Goal: Transaction & Acquisition: Purchase product/service

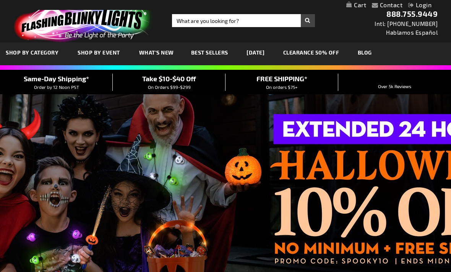
click at [327, 40] on div "Close dialog Get 10% Off Subscribe and save today Unlock Offer Submit" at bounding box center [225, 136] width 451 height 272
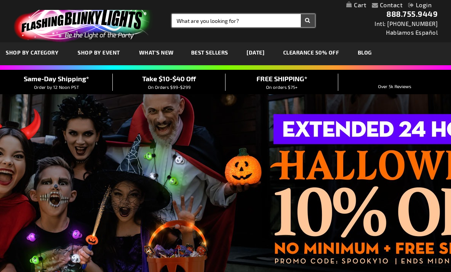
click at [230, 25] on input "Search" at bounding box center [243, 20] width 143 height 13
type input "Multicolor lights flashing tube bracelets"
click at [307, 21] on button "Search" at bounding box center [308, 20] width 14 height 13
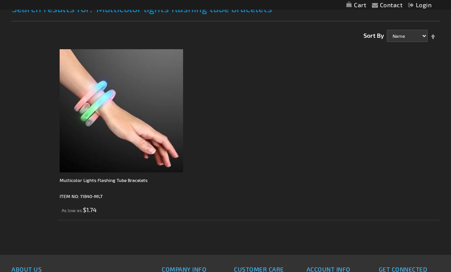
scroll to position [111, 0]
click at [88, 187] on div "Multicolor Lights Flashing Tube Bracelets" at bounding box center [121, 183] width 123 height 15
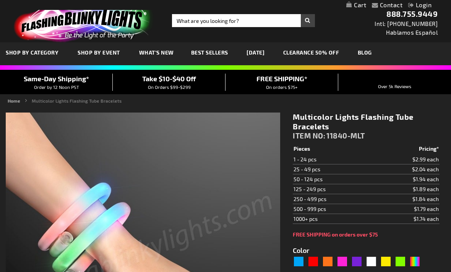
type input "5659"
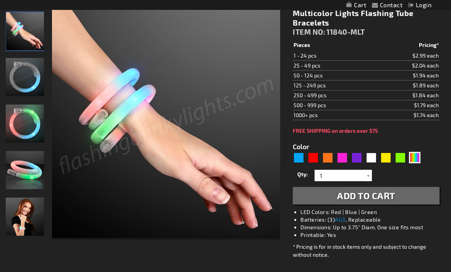
scroll to position [107, 0]
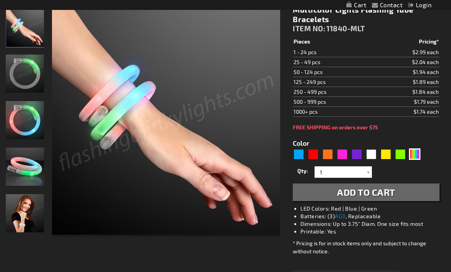
click at [370, 175] on div at bounding box center [368, 172] width 8 height 11
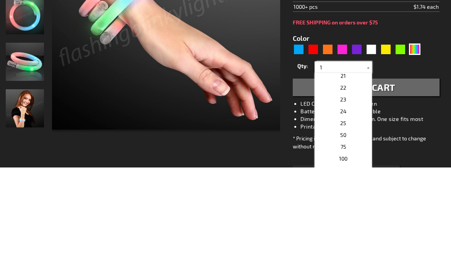
scroll to position [241, 0]
click at [355, 210] on p "24" at bounding box center [342, 216] width 57 height 12
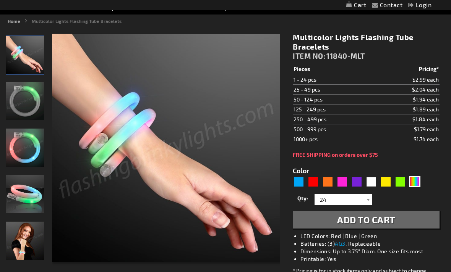
scroll to position [79, 0]
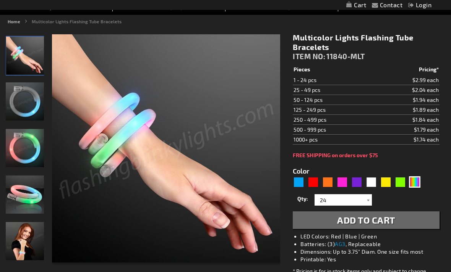
click at [368, 201] on div at bounding box center [368, 199] width 8 height 11
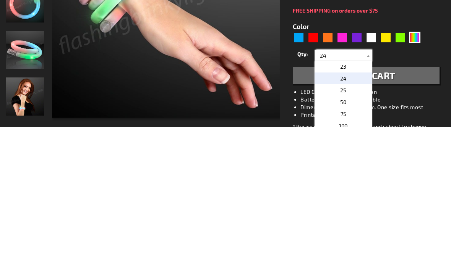
scroll to position [275, 0]
click at [351, 227] on p "50" at bounding box center [342, 233] width 57 height 12
type input "50"
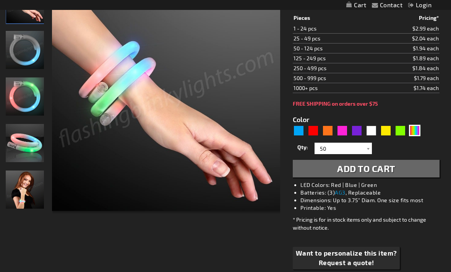
scroll to position [129, 0]
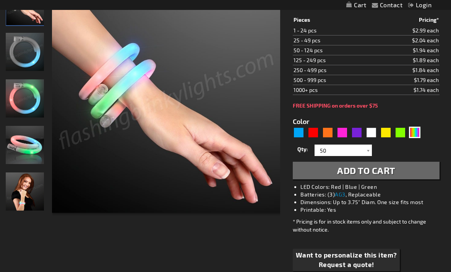
click at [378, 173] on span "Add to Cart" at bounding box center [366, 170] width 58 height 11
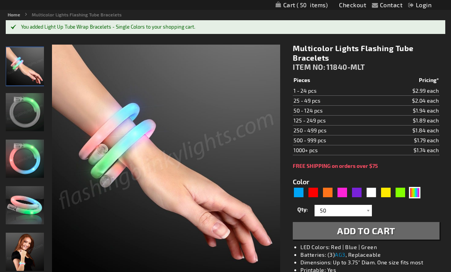
scroll to position [0, 0]
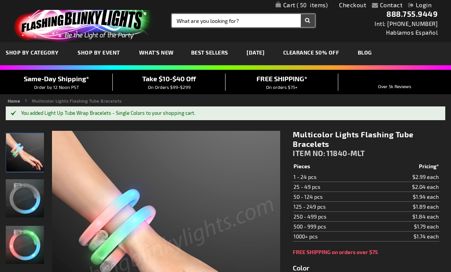
click at [206, 23] on input "Search" at bounding box center [243, 20] width 143 height 13
click at [191, 20] on input "Search" at bounding box center [243, 20] width 143 height 13
type input "Slow color change led soft bubble rings"
click at [307, 21] on button "Search" at bounding box center [308, 20] width 14 height 13
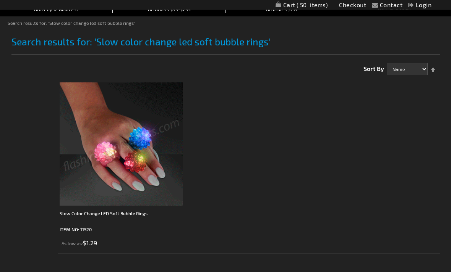
scroll to position [79, 0]
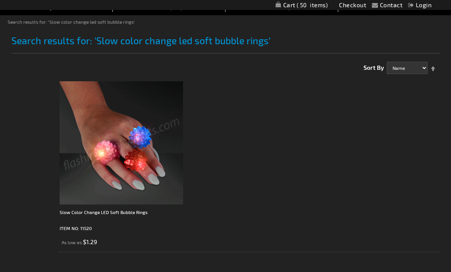
click at [121, 216] on div "Slow Color Change LED Soft Bubble Rings" at bounding box center [121, 216] width 123 height 15
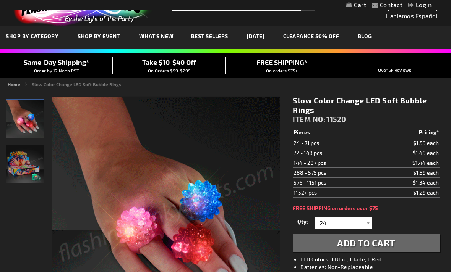
scroll to position [20, 0]
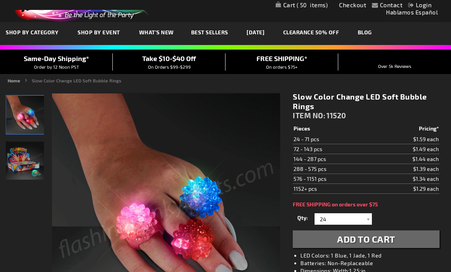
click at [362, 243] on span "Add to Cart" at bounding box center [366, 239] width 58 height 11
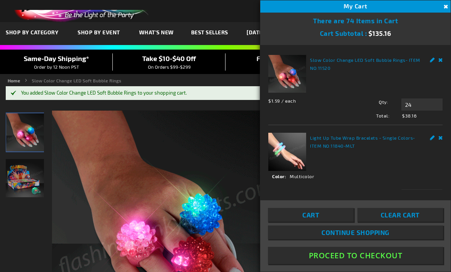
click at [222, 167] on img at bounding box center [166, 225] width 228 height 228
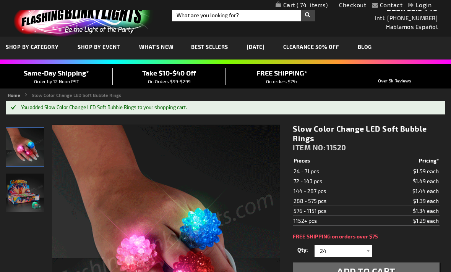
scroll to position [0, 0]
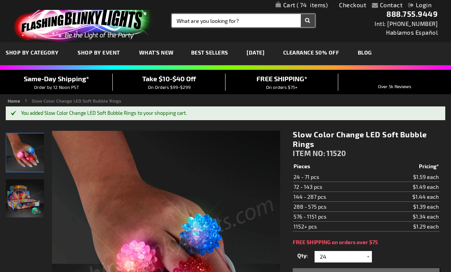
click at [216, 23] on input "Search" at bounding box center [243, 20] width 143 height 13
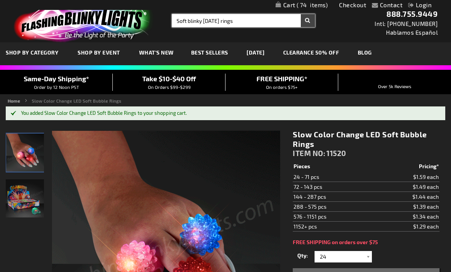
type input "Soft blinky Halloween rings"
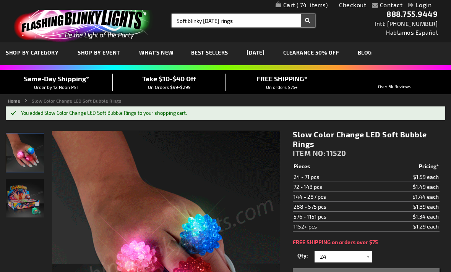
click at [307, 21] on button "Search" at bounding box center [308, 20] width 14 height 13
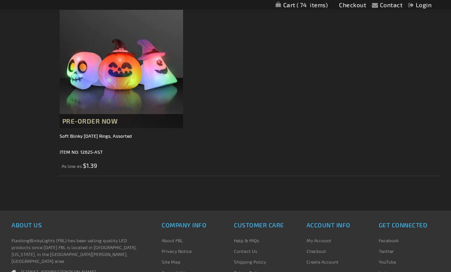
scroll to position [155, 0]
click at [124, 139] on div "Soft Blinky [DATE] Rings, Assorted" at bounding box center [121, 139] width 123 height 15
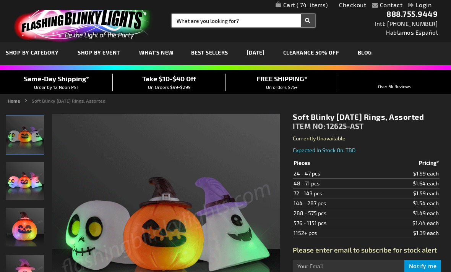
click at [212, 23] on input "Search" at bounding box center [243, 20] width 143 height 13
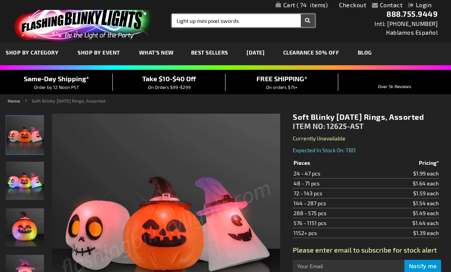
type input "Light up mini pixel swords"
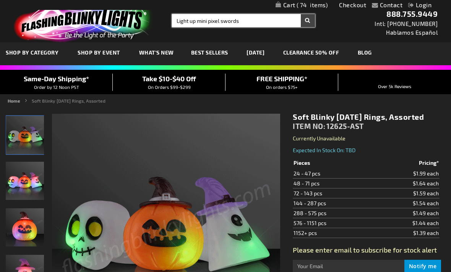
click at [307, 21] on button "Search" at bounding box center [308, 20] width 14 height 13
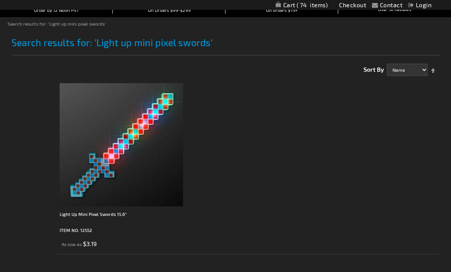
scroll to position [76, 0]
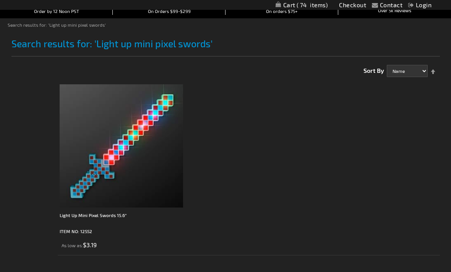
click at [104, 222] on div "Light Up Mini Pixel Swords 15.6"" at bounding box center [121, 219] width 123 height 15
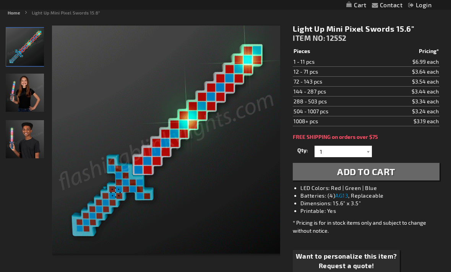
scroll to position [89, 0]
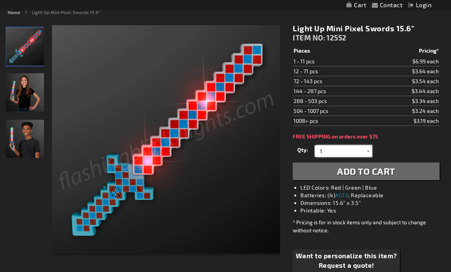
click at [362, 153] on input "1" at bounding box center [343, 151] width 55 height 11
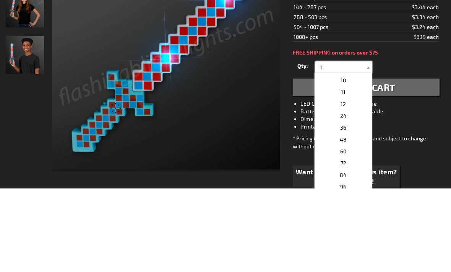
scroll to position [105, 0]
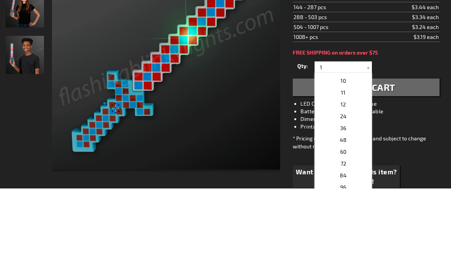
click at [348, 194] on p "24" at bounding box center [342, 200] width 57 height 12
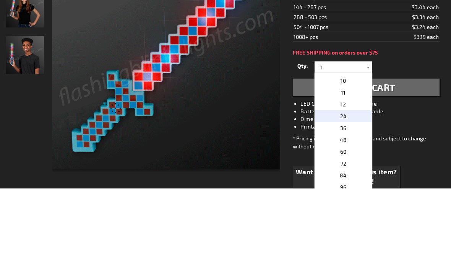
type input "24"
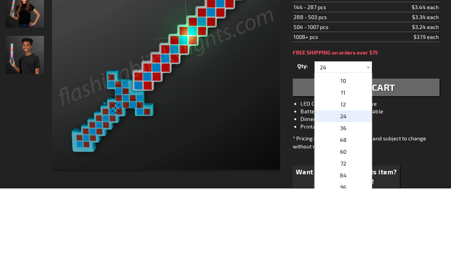
scroll to position [173, 0]
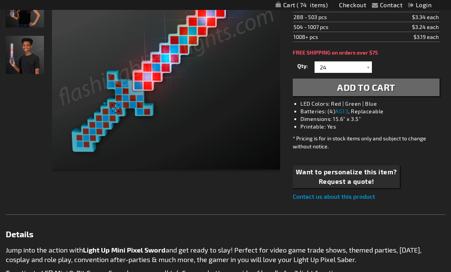
click at [388, 91] on span "Add to Cart" at bounding box center [366, 87] width 58 height 11
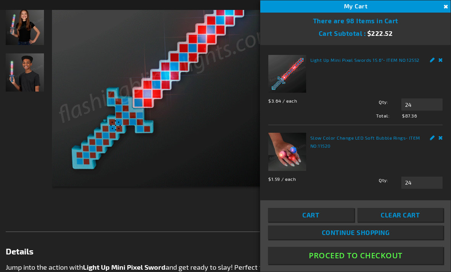
click at [218, 179] on img at bounding box center [166, 72] width 228 height 228
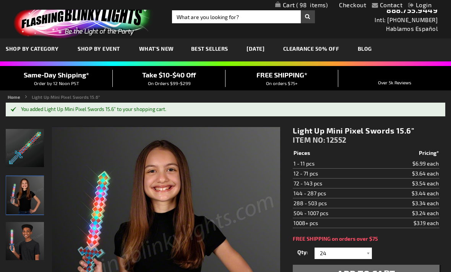
scroll to position [0, 0]
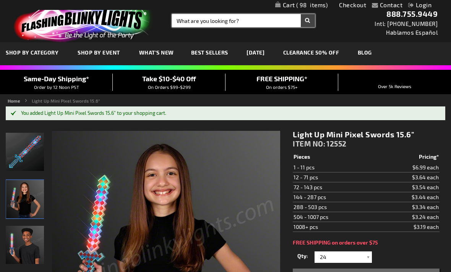
click at [208, 24] on input "Search" at bounding box center [243, 20] width 143 height 13
type input "Led pumpkin light beads"
click at [307, 21] on button "Search" at bounding box center [308, 20] width 14 height 13
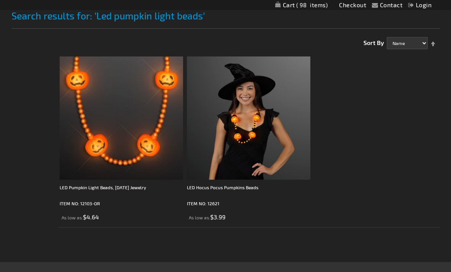
scroll to position [104, 0]
click at [141, 193] on div "LED Pumpkin Light Beads, [DATE] Jewelry" at bounding box center [121, 191] width 123 height 15
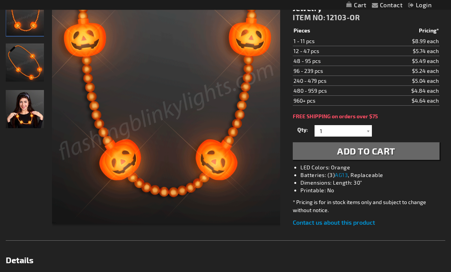
scroll to position [121, 0]
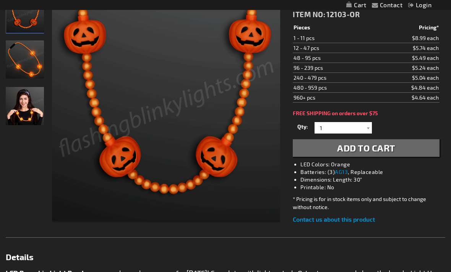
click at [369, 130] on div at bounding box center [368, 127] width 8 height 11
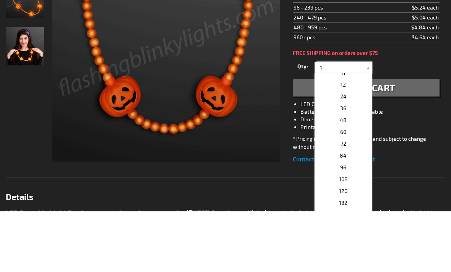
scroll to position [129, 0]
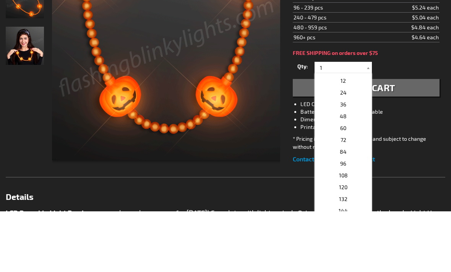
click at [349, 147] on p "24" at bounding box center [342, 153] width 57 height 12
type input "24"
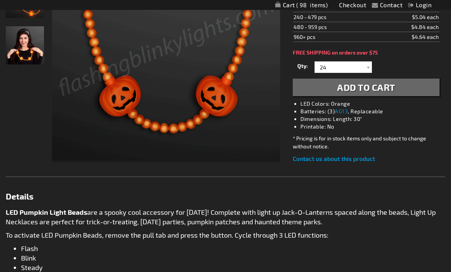
click at [372, 92] on span "Add to Cart" at bounding box center [366, 87] width 58 height 11
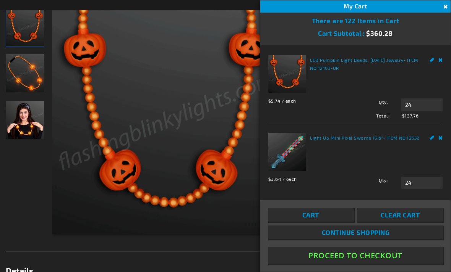
scroll to position [121, 0]
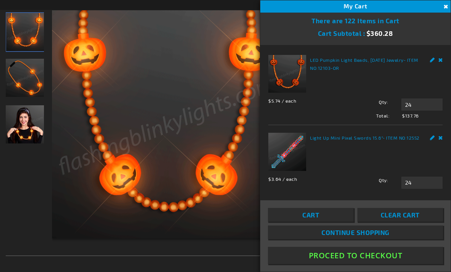
click at [226, 233] on img at bounding box center [166, 124] width 228 height 228
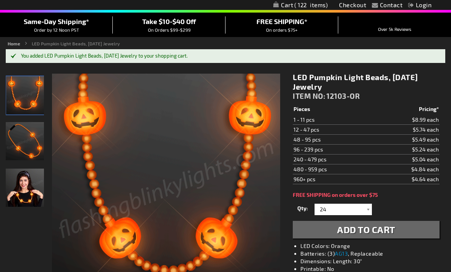
scroll to position [0, 0]
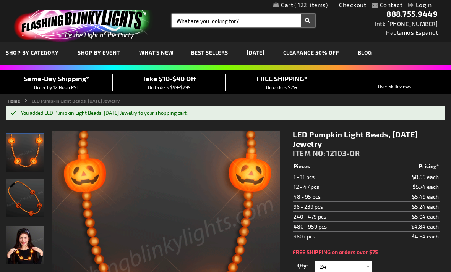
click at [210, 21] on input "Search" at bounding box center [243, 20] width 143 height 13
type input "Halloween"
click at [307, 21] on button "Search" at bounding box center [308, 20] width 14 height 13
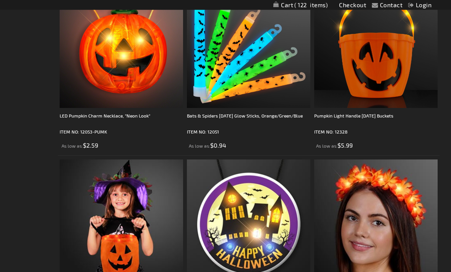
scroll to position [949, 0]
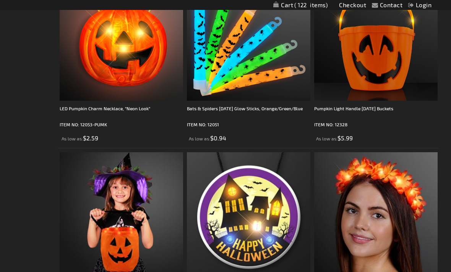
click at [388, 109] on div "Pumpkin Light Handle [DATE] Buckets" at bounding box center [375, 112] width 123 height 15
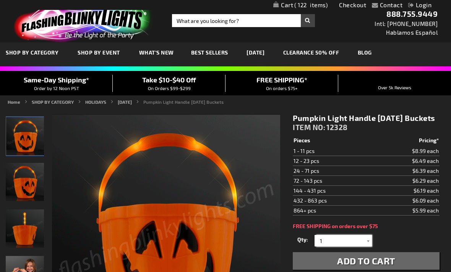
click at [362, 247] on input "1" at bounding box center [343, 240] width 55 height 11
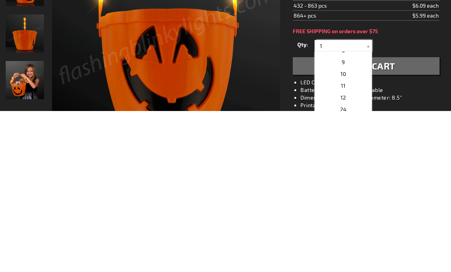
scroll to position [90, 0]
click at [352, 253] on p "12" at bounding box center [342, 259] width 57 height 12
type input "12"
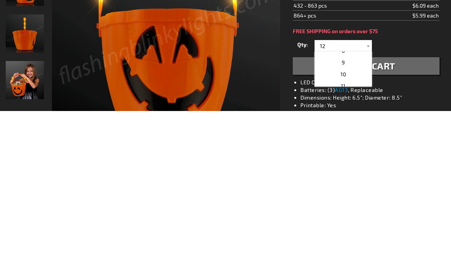
scroll to position [196, 0]
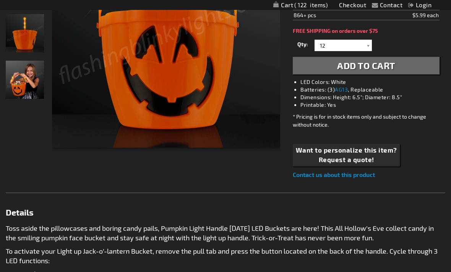
click at [381, 71] on span "Add to Cart" at bounding box center [366, 65] width 58 height 11
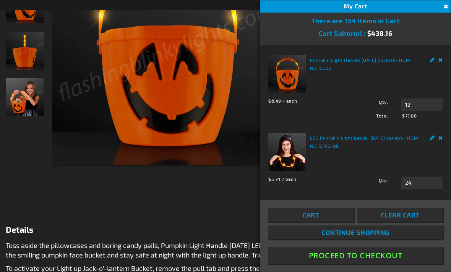
click at [234, 207] on div "Checkout as a new customer Creating an account has many benefits: See order and…" at bounding box center [225, 226] width 439 height 593
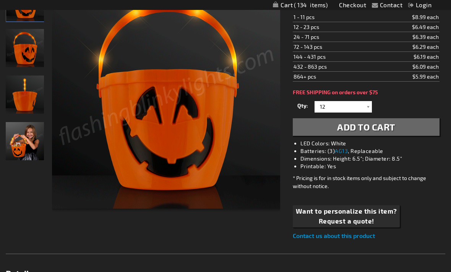
scroll to position [0, 0]
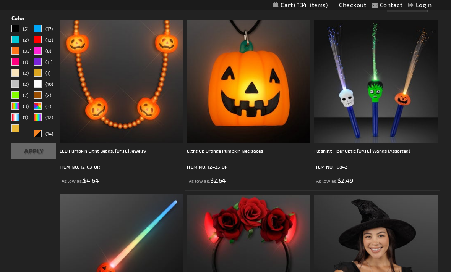
scroll to position [206, 0]
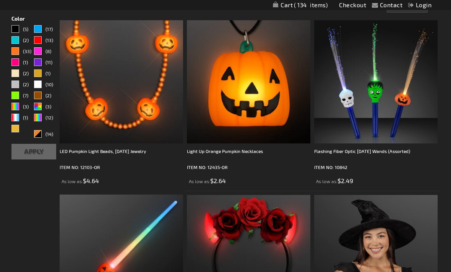
click at [389, 156] on div "Flashing Fiber Optic [DATE] Wands (Assorted)" at bounding box center [375, 154] width 123 height 15
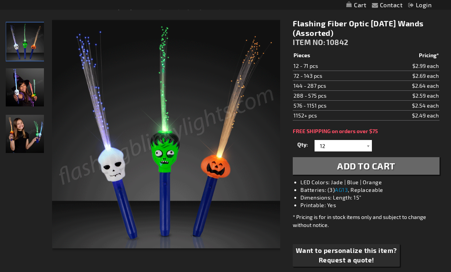
scroll to position [95, 0]
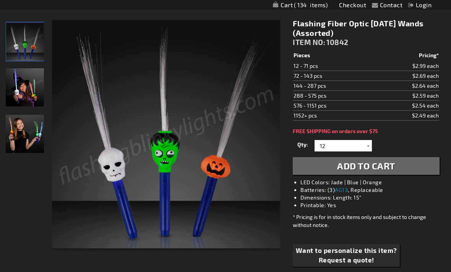
click at [367, 148] on div at bounding box center [368, 145] width 8 height 11
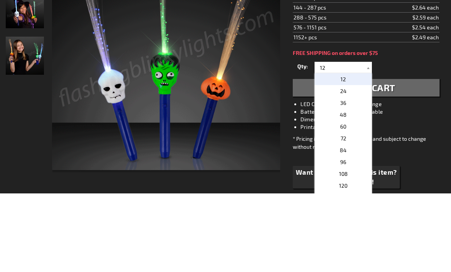
click at [349, 164] on p "24" at bounding box center [342, 170] width 57 height 12
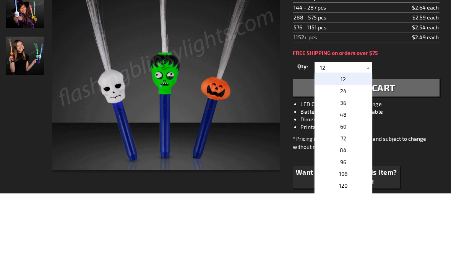
type input "24"
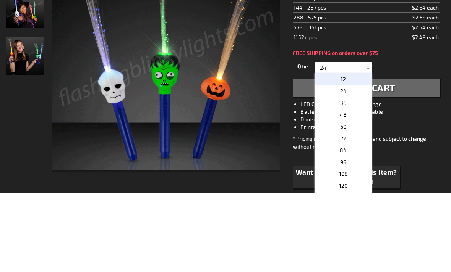
scroll to position [173, 0]
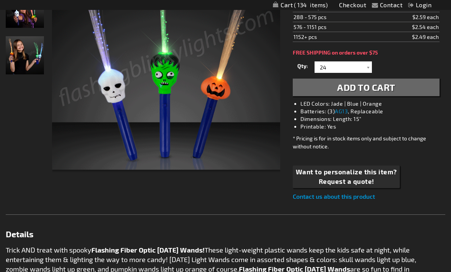
click at [388, 85] on span "Add to Cart" at bounding box center [366, 87] width 58 height 11
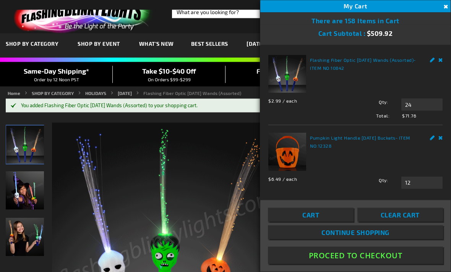
scroll to position [0, 0]
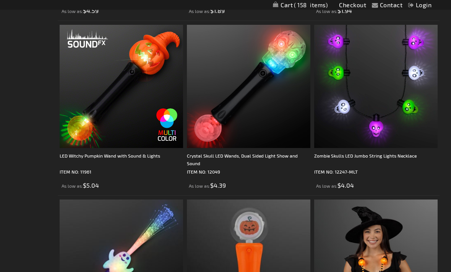
scroll to position [1252, 0]
click at [70, 159] on div "LED Witchy Pumpkin Wand with Sound & Lights" at bounding box center [121, 159] width 123 height 15
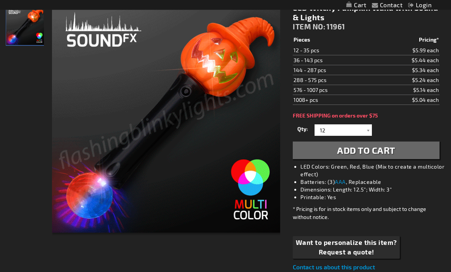
scroll to position [110, 0]
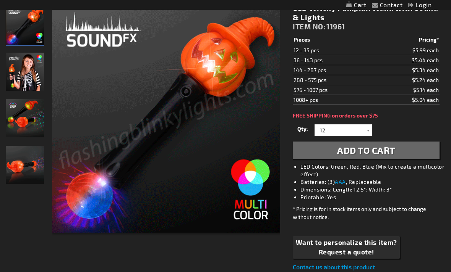
click at [373, 154] on span "Add to Cart" at bounding box center [366, 150] width 58 height 11
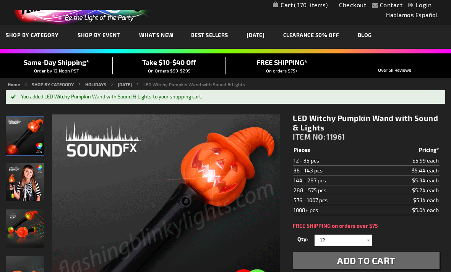
scroll to position [0, 0]
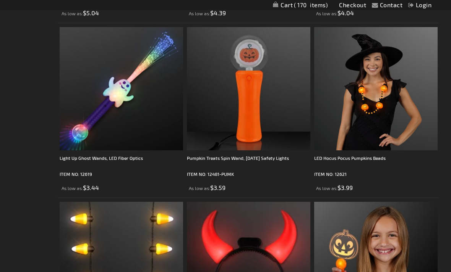
scroll to position [1425, 0]
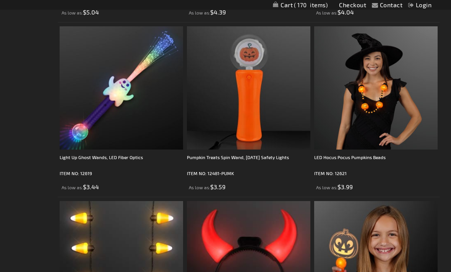
click at [70, 160] on div "Light Up Ghost Wands, LED Fiber Optics" at bounding box center [121, 161] width 123 height 15
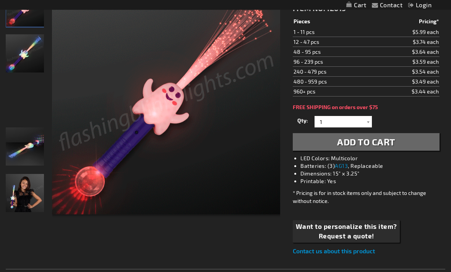
scroll to position [129, 0]
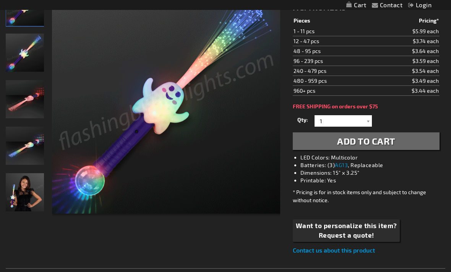
click at [368, 122] on div at bounding box center [368, 120] width 8 height 11
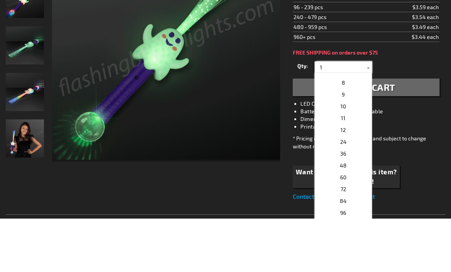
scroll to position [110, 0]
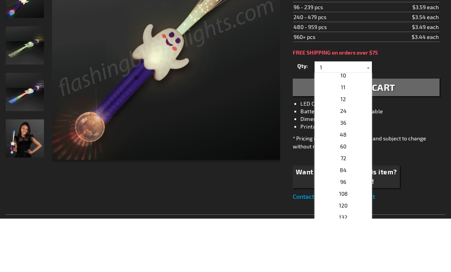
click at [352, 147] on p "12" at bounding box center [342, 153] width 57 height 12
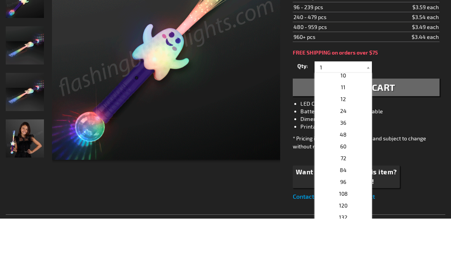
type input "12"
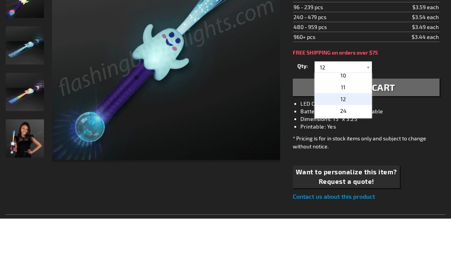
scroll to position [183, 0]
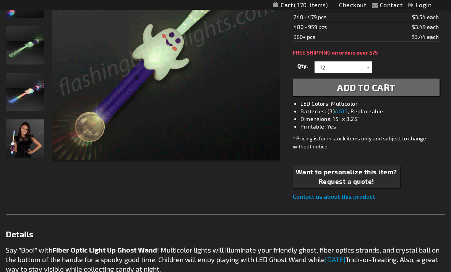
click at [383, 89] on span "Add to Cart" at bounding box center [366, 87] width 58 height 11
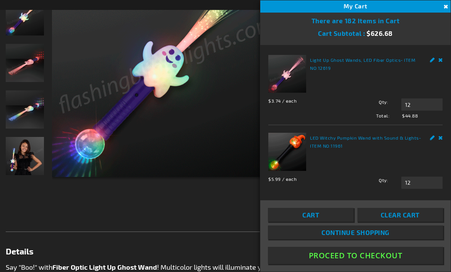
click at [220, 214] on div "Checkout as a new customer Creating an account has many benefits: See order and…" at bounding box center [225, 243] width 439 height 603
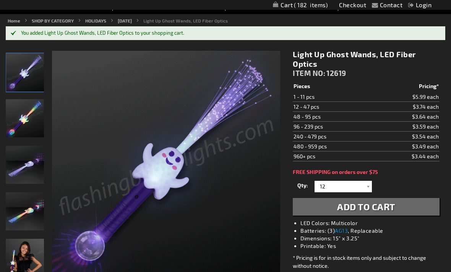
scroll to position [68, 0]
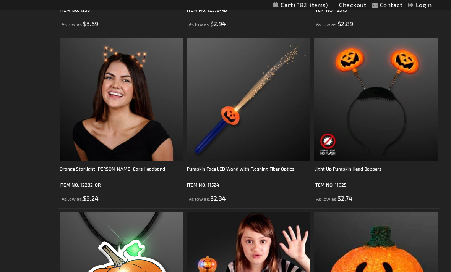
scroll to position [1765, 0]
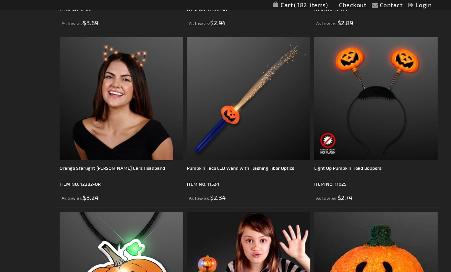
click at [369, 169] on div "Light Up Pumpkin Head Boppers" at bounding box center [375, 172] width 123 height 15
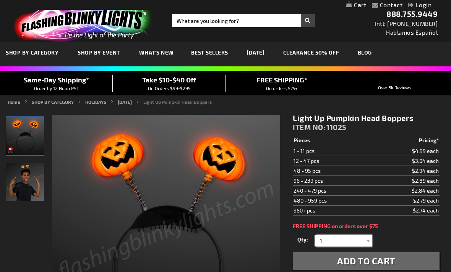
click at [363, 241] on input "1" at bounding box center [343, 240] width 55 height 11
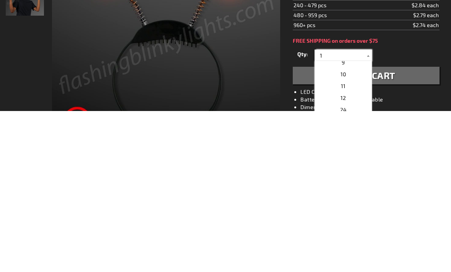
scroll to position [100, 0]
click at [354, 252] on p "12" at bounding box center [342, 258] width 57 height 12
type input "12"
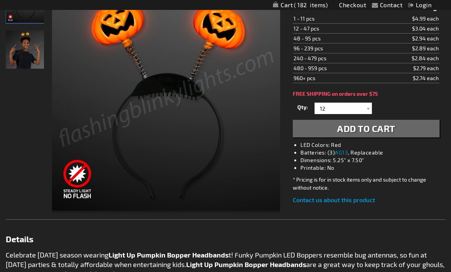
scroll to position [132, 0]
click at [359, 132] on span "Add to Cart" at bounding box center [366, 128] width 58 height 11
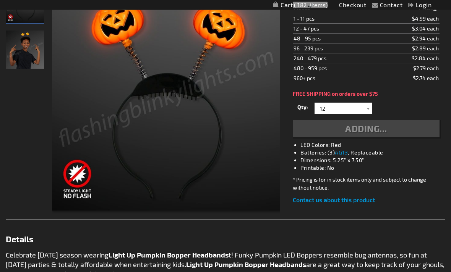
scroll to position [133, 0]
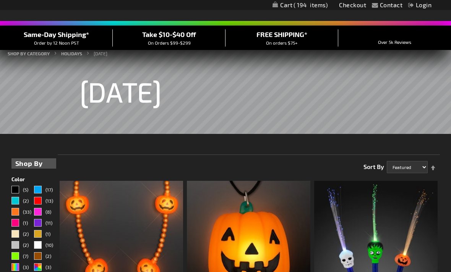
scroll to position [5, 0]
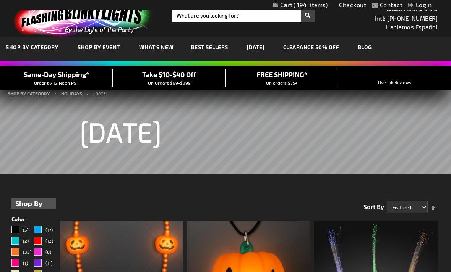
click at [317, 2] on span "194" at bounding box center [310, 5] width 34 height 7
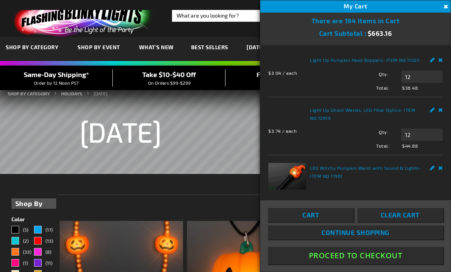
scroll to position [0, 0]
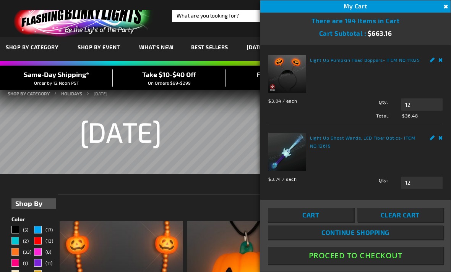
click at [403, 264] on button "Proceed To Checkout" at bounding box center [355, 255] width 175 height 17
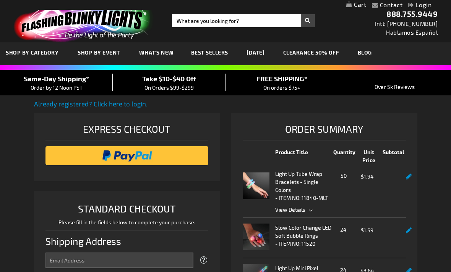
select select "US"
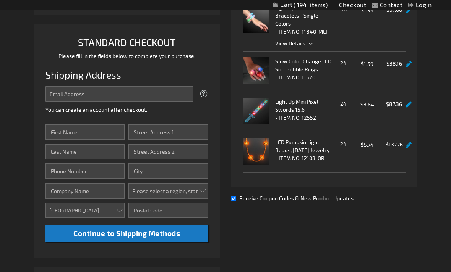
scroll to position [167, 0]
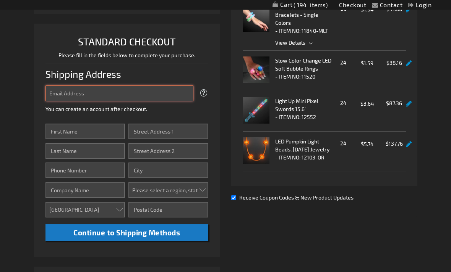
click at [129, 96] on input "Email Address" at bounding box center [119, 94] width 148 height 16
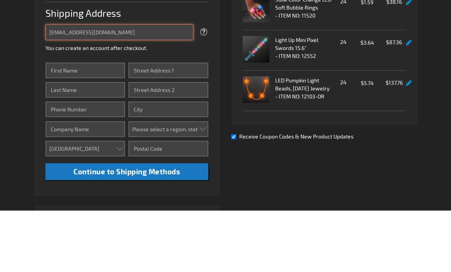
type input "bkjhines@gmail.com"
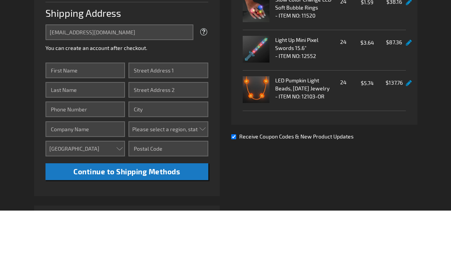
scroll to position [229, 0]
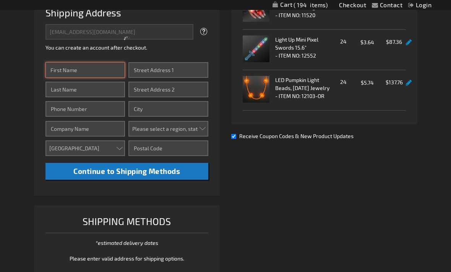
click at [83, 69] on input "First Name" at bounding box center [85, 70] width 80 height 16
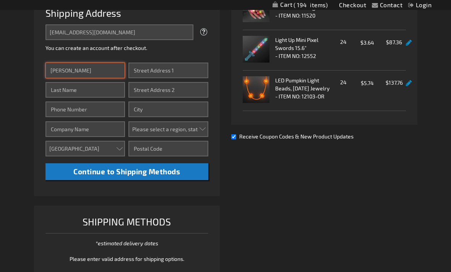
type input "Kimberley"
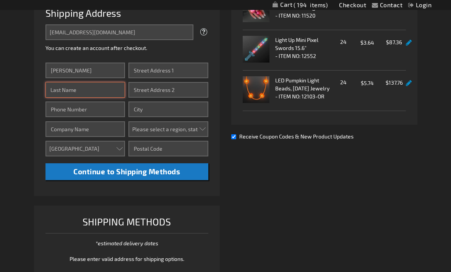
click at [86, 88] on input "Last Name" at bounding box center [85, 90] width 80 height 16
type input "Hines"
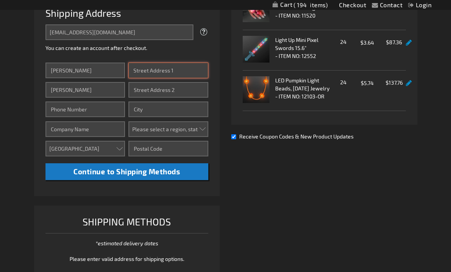
click at [165, 71] on input "Street Address: Line 1" at bounding box center [168, 71] width 80 height 16
type input "614 Progress Street"
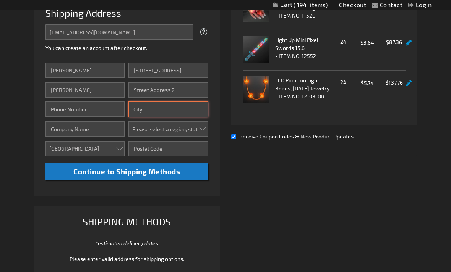
click at [164, 106] on input "City" at bounding box center [168, 110] width 80 height 16
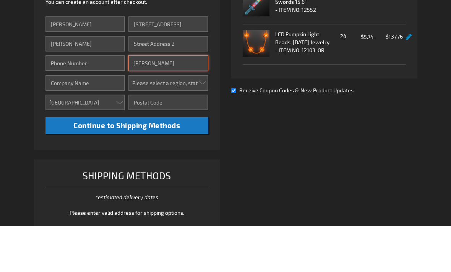
type input "Elizabeth"
click at [203, 121] on select "Please select a region, state or province. Alabama Alaska Arizona Arkansas Cali…" at bounding box center [168, 129] width 80 height 16
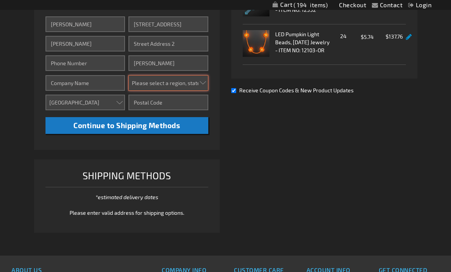
select select "41"
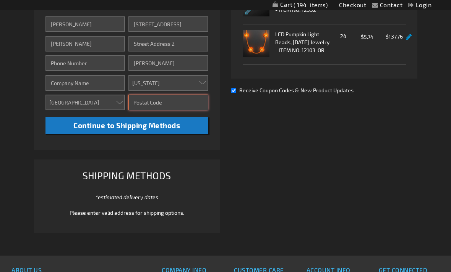
click at [179, 105] on input "Zip/Postal Code" at bounding box center [168, 103] width 80 height 16
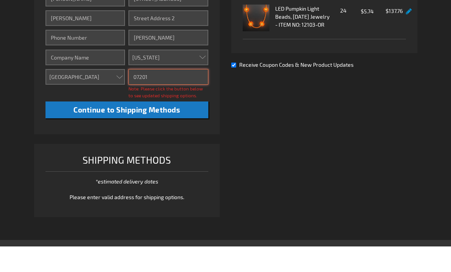
type input "07201"
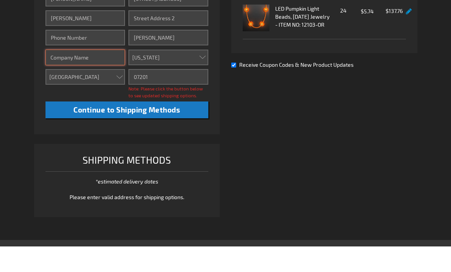
click at [82, 75] on input "Company" at bounding box center [85, 83] width 80 height 16
type input "MSA Bazaar"
click at [178, 131] on span "Continue to Shipping Methods" at bounding box center [126, 135] width 107 height 9
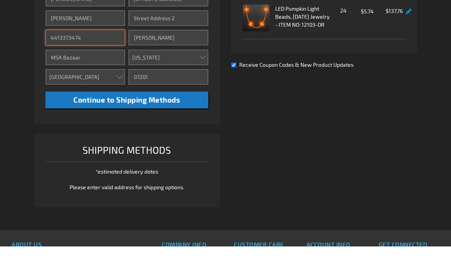
type input "4413373474"
click at [176, 121] on span "Continue to Shipping Methods" at bounding box center [126, 125] width 107 height 9
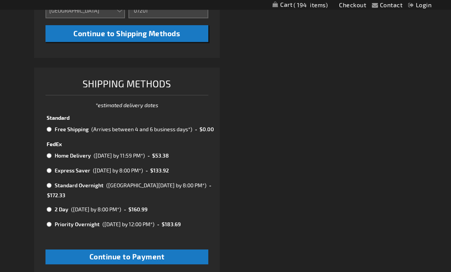
scroll to position [369, 0]
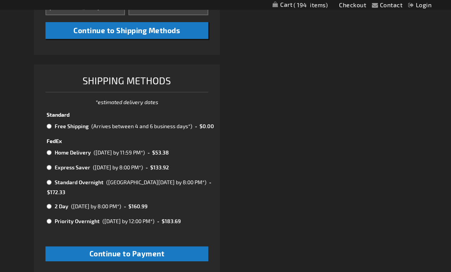
click at [53, 163] on td "Express Saver" at bounding box center [72, 168] width 38 height 10
radio input "true"
click at [52, 125] on input "radio" at bounding box center [49, 127] width 5 height 6
radio input "true"
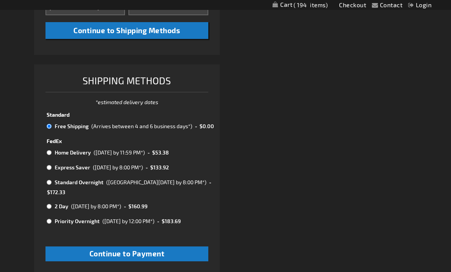
click at [146, 249] on span "Continue to Payment" at bounding box center [126, 253] width 75 height 9
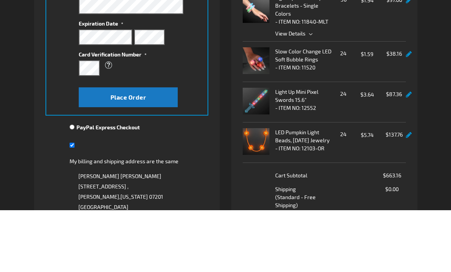
scroll to position [176, 0]
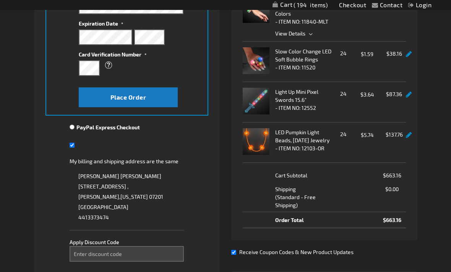
click at [74, 146] on input "My billing and shipping address are the same" at bounding box center [72, 146] width 5 height 16
checkbox input "false"
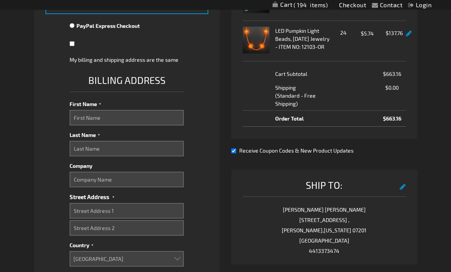
scroll to position [280, 0]
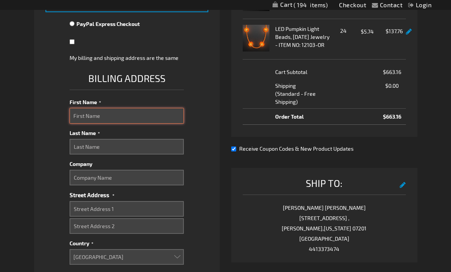
click at [136, 115] on input "First Name" at bounding box center [127, 116] width 114 height 16
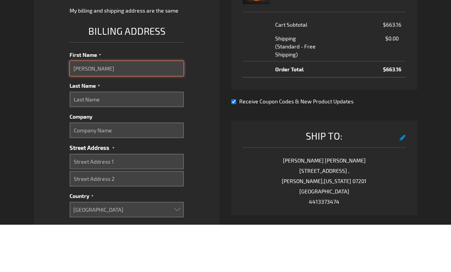
type input "Donna"
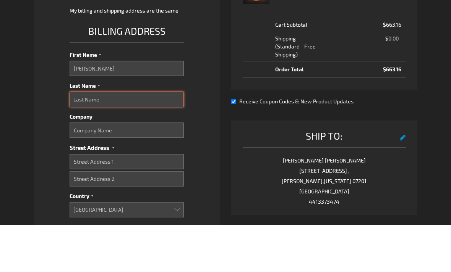
click at [119, 139] on input "Last Name" at bounding box center [127, 147] width 114 height 16
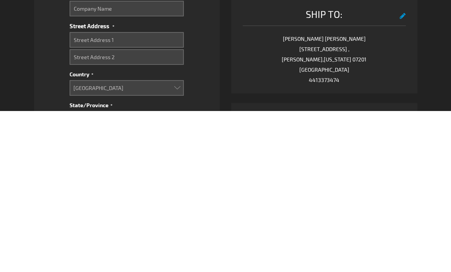
type input "Barnes"
click at [178, 241] on select "Aruba Australia Austria Bahamas Barbados Belgium Belize Bermuda British Virgin …" at bounding box center [127, 249] width 114 height 16
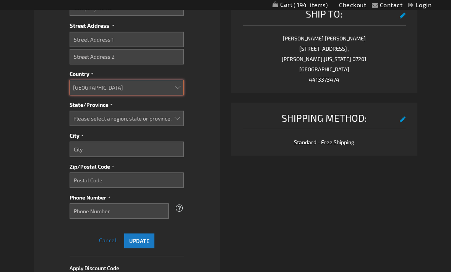
select select "BM"
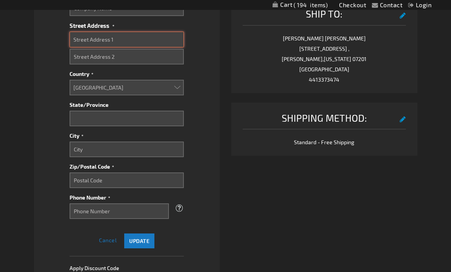
click at [122, 40] on input "Street Address: Line 1" at bounding box center [127, 40] width 114 height 16
type input "3 Flat Rock Lane"
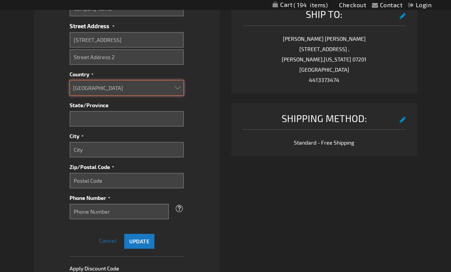
click at [123, 84] on select "Aruba Australia Austria Bahamas Barbados Belgium Belize Bermuda British Virgin …" at bounding box center [127, 88] width 114 height 16
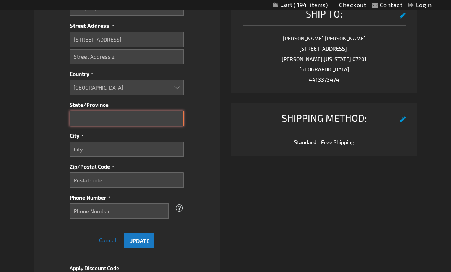
click at [137, 116] on input "State/Province" at bounding box center [127, 119] width 114 height 16
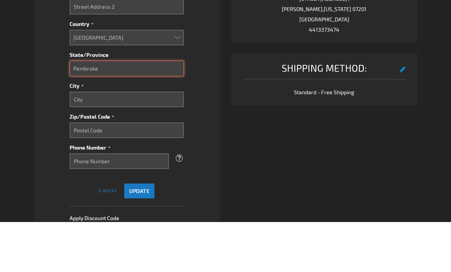
type input "Pembroke"
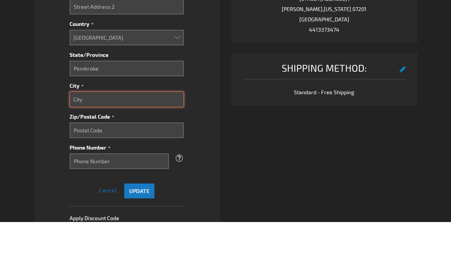
click at [139, 142] on input "City" at bounding box center [127, 150] width 114 height 16
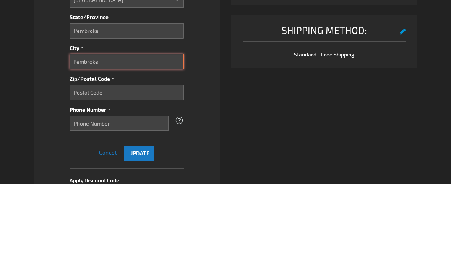
type input "Pembroke"
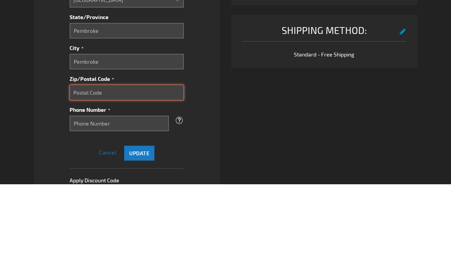
click at [138, 173] on input "Zip/Postal Code" at bounding box center [127, 181] width 114 height 16
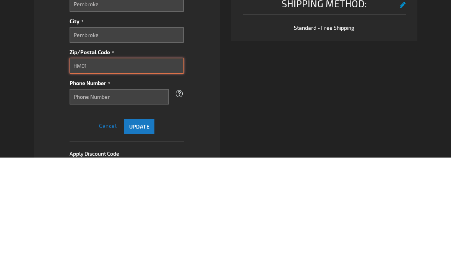
type input "HM01"
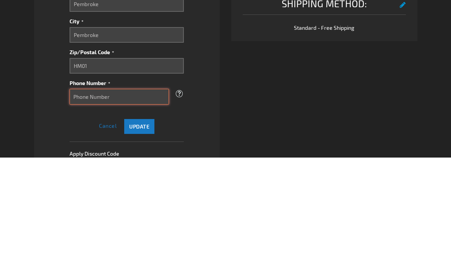
click at [134, 204] on input "Phone Number" at bounding box center [119, 212] width 99 height 16
type input "4412925970"
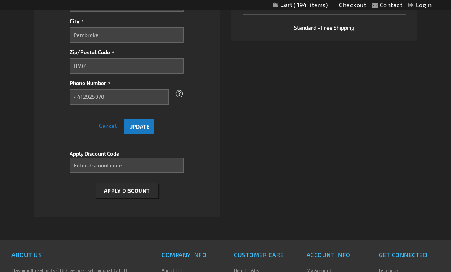
click at [144, 126] on span "Update" at bounding box center [139, 126] width 20 height 6
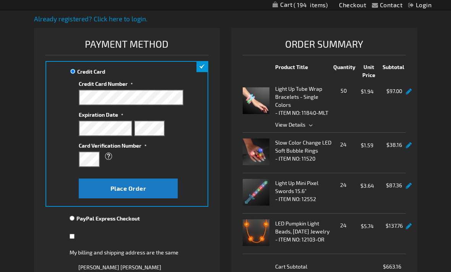
scroll to position [85, 0]
click at [158, 194] on button "Place Order" at bounding box center [128, 189] width 99 height 20
